Goal: Task Accomplishment & Management: Manage account settings

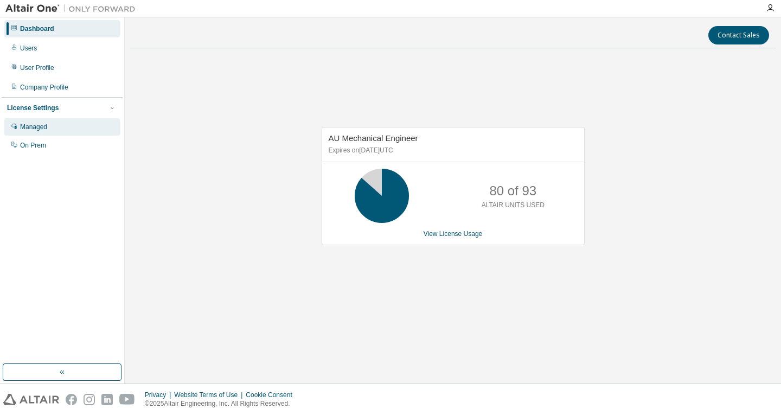
click at [46, 124] on div "Managed" at bounding box center [33, 127] width 27 height 9
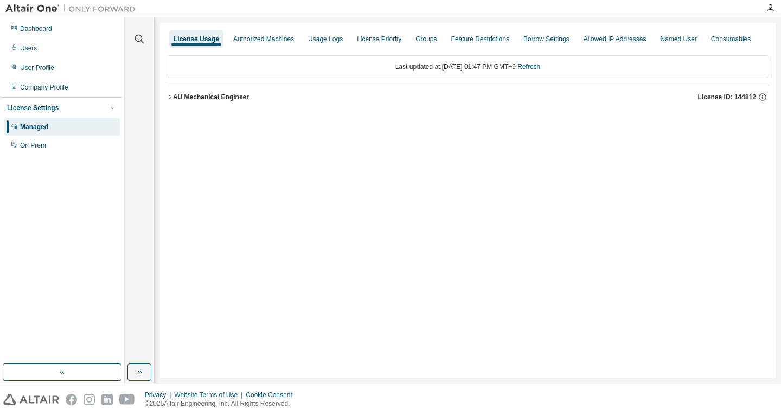
click at [242, 100] on div "AU Mechanical Engineer" at bounding box center [211, 97] width 76 height 9
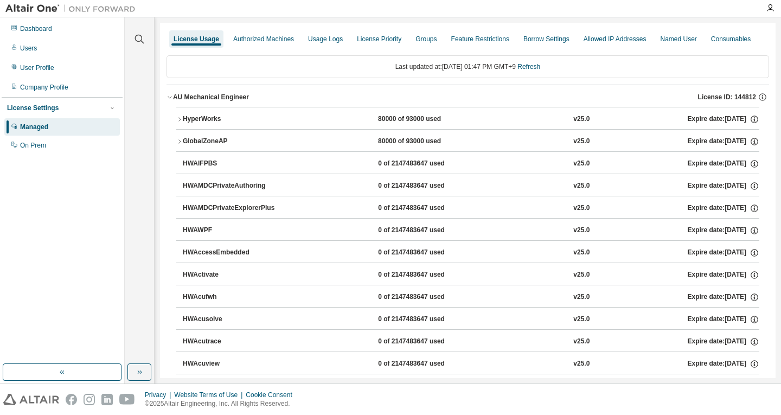
click at [241, 118] on div "HyperWorks" at bounding box center [232, 119] width 98 height 10
